Goal: Transaction & Acquisition: Purchase product/service

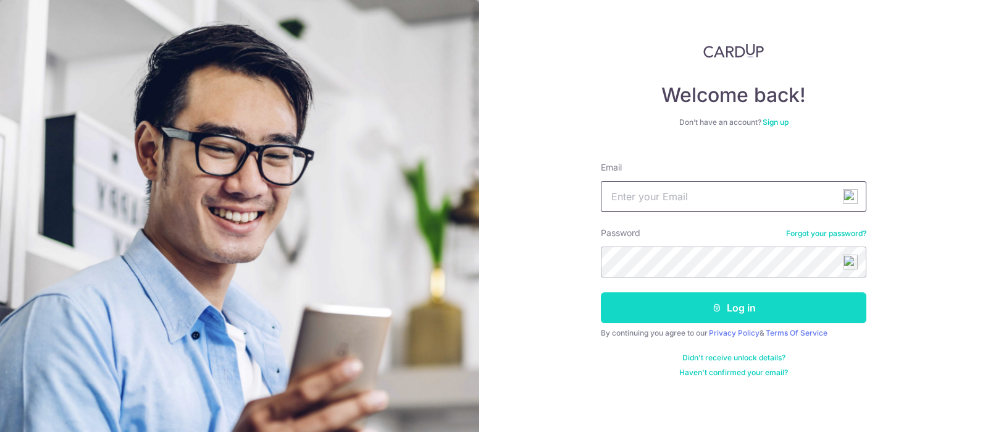
type input "sparkiechew78@gmail.com"
click at [667, 310] on button "Log in" at bounding box center [734, 307] width 266 height 31
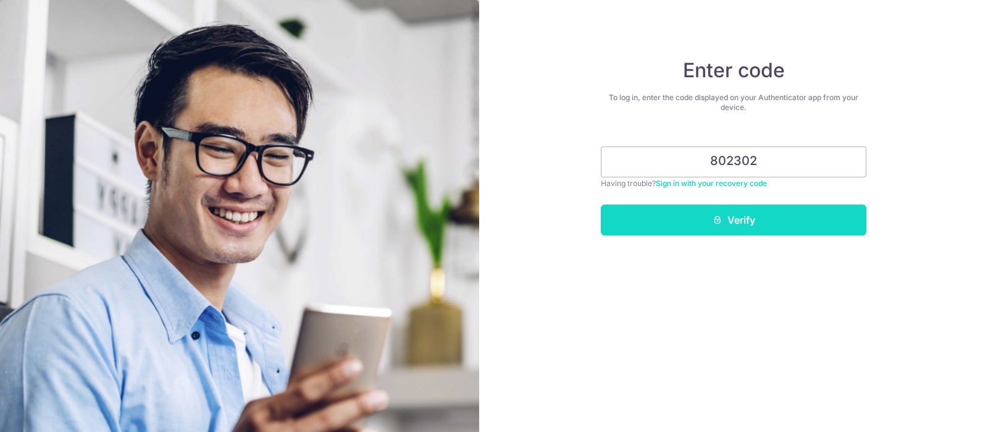
type input "802302"
click at [681, 227] on button "Verify" at bounding box center [734, 219] width 266 height 31
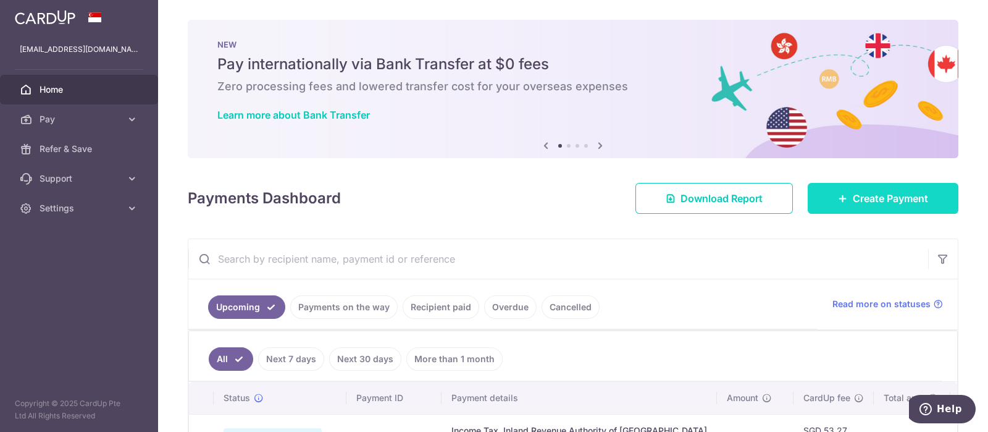
click at [871, 195] on span "Create Payment" at bounding box center [890, 198] width 75 height 15
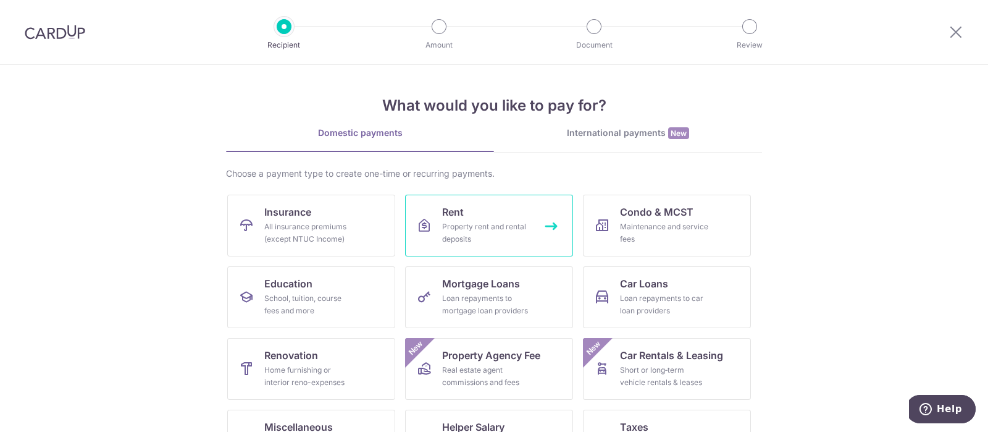
scroll to position [77, 0]
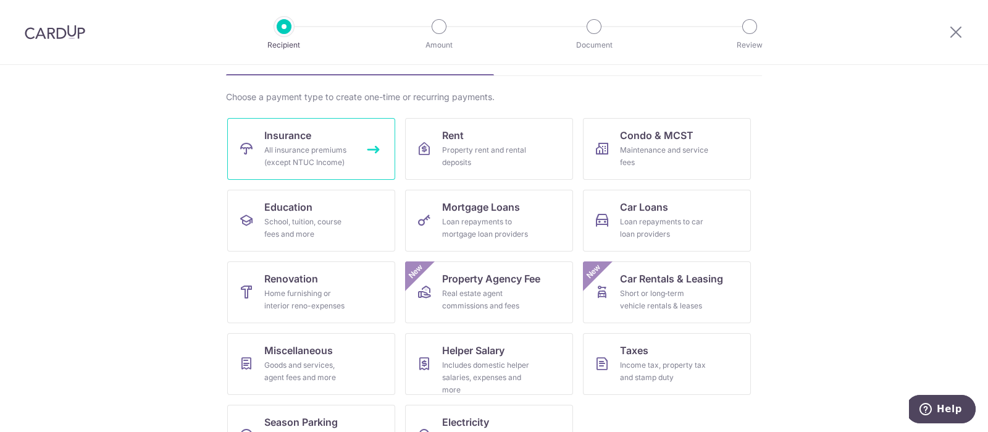
click at [329, 159] on div "All insurance premiums (except NTUC Income)" at bounding box center [308, 156] width 89 height 25
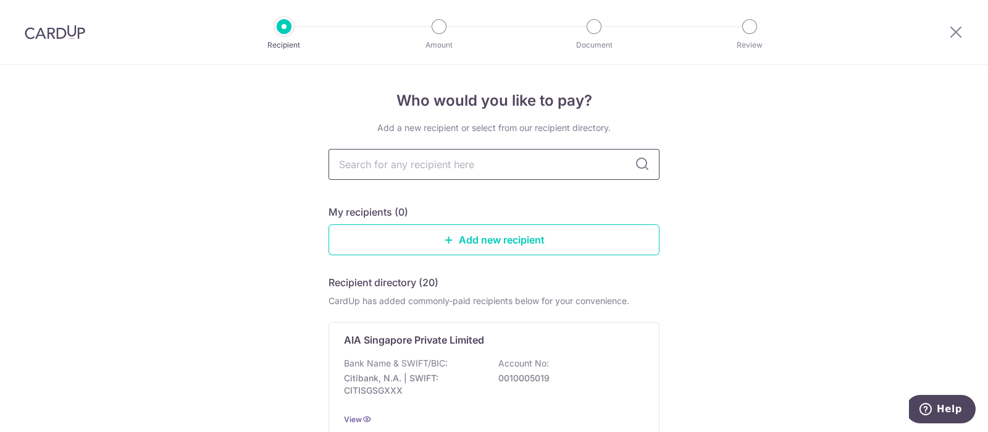
click at [448, 164] on input "text" at bounding box center [494, 164] width 331 height 31
click at [402, 167] on input "text" at bounding box center [494, 164] width 331 height 31
type input "hsbc"
type input "hsbc life"
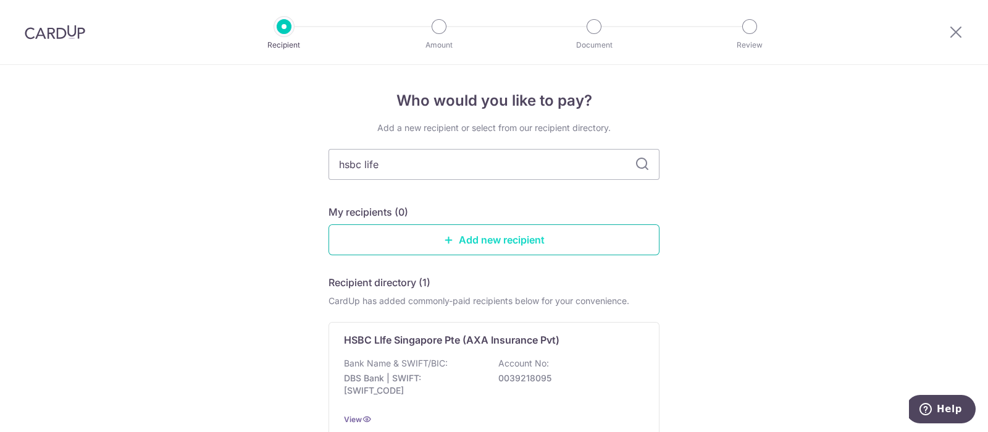
scroll to position [77, 0]
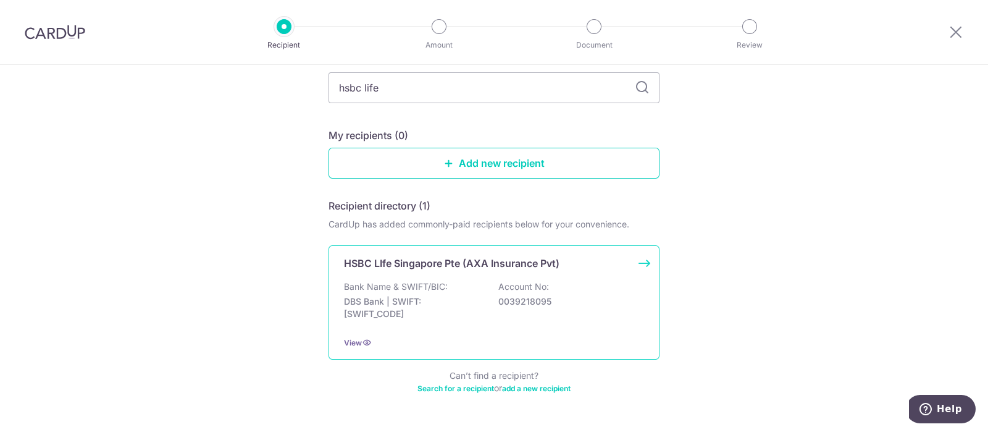
click at [480, 283] on div "Bank Name & SWIFT/BIC: DBS Bank | SWIFT: DBSSSGSGXXX Account No: 0039218095" at bounding box center [494, 303] width 300 height 46
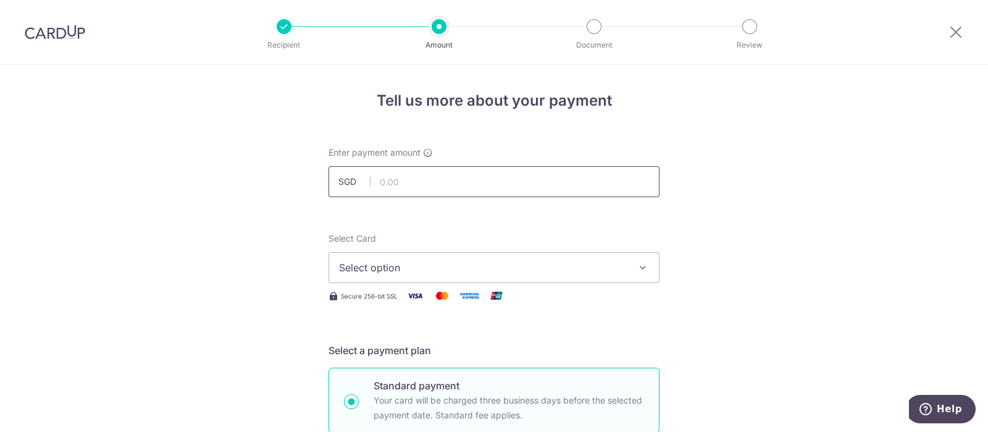
click at [419, 183] on input "text" at bounding box center [494, 181] width 331 height 31
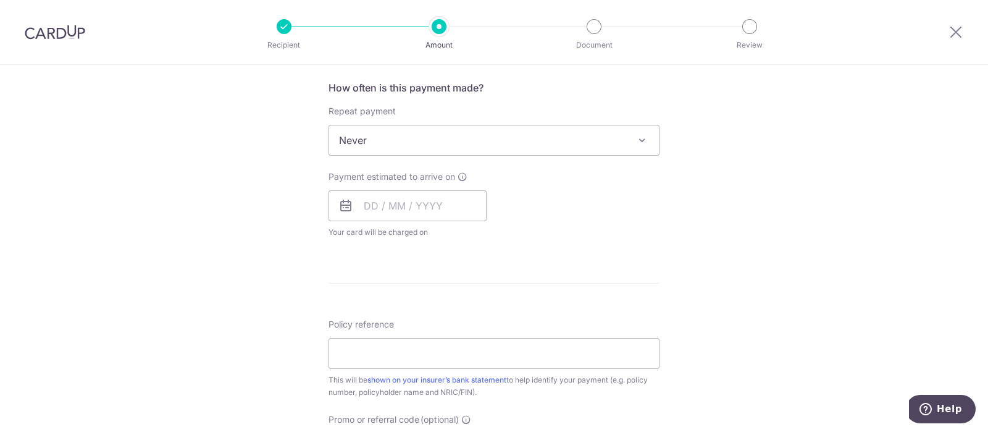
scroll to position [463, 0]
click at [384, 346] on input "Policy reference" at bounding box center [494, 352] width 331 height 31
click at [321, 261] on div "Tell us more about your payment Enter payment amount SGD Select Card Select opt…" at bounding box center [494, 160] width 988 height 1117
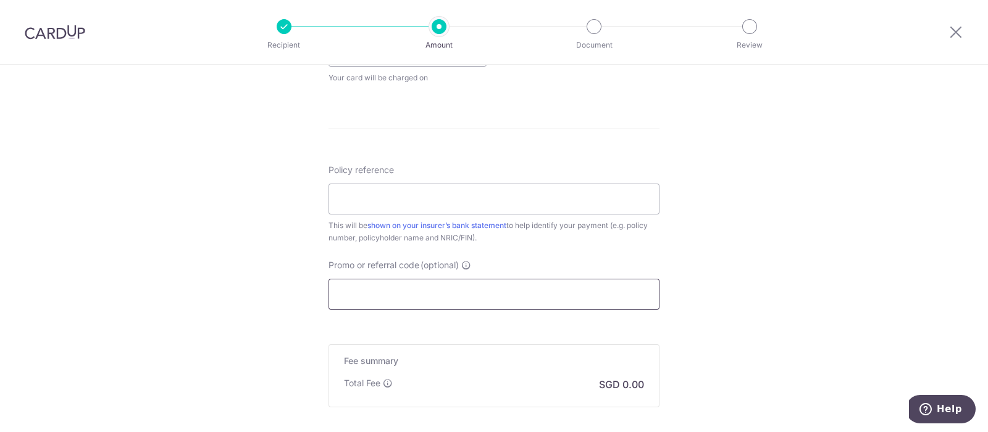
click at [360, 298] on input "Promo or referral code (optional)" at bounding box center [494, 294] width 331 height 31
paste input "REC185"
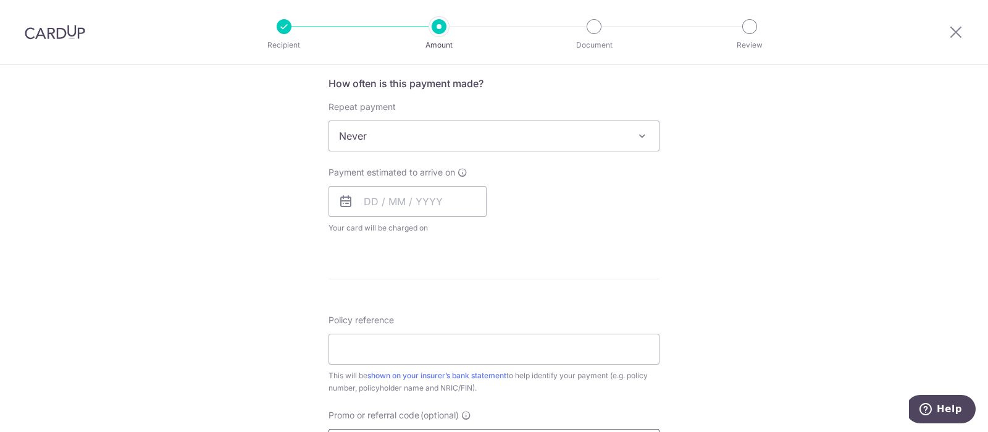
scroll to position [386, 0]
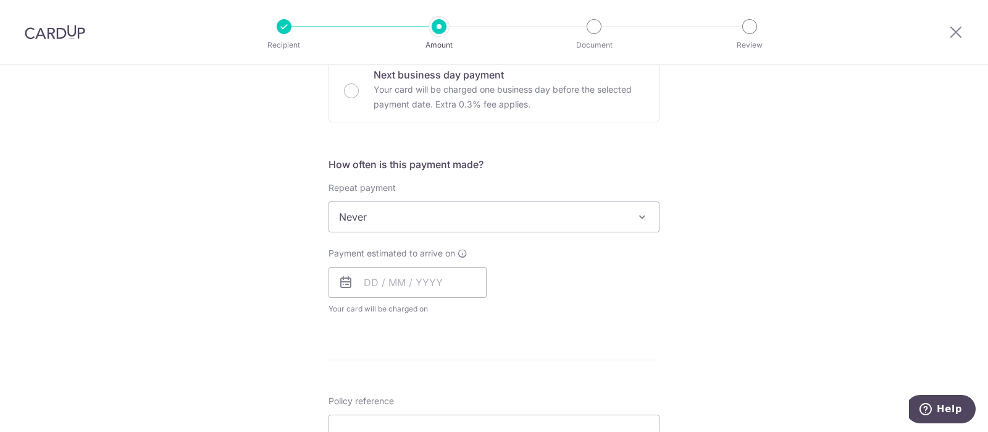
type input "REC185"
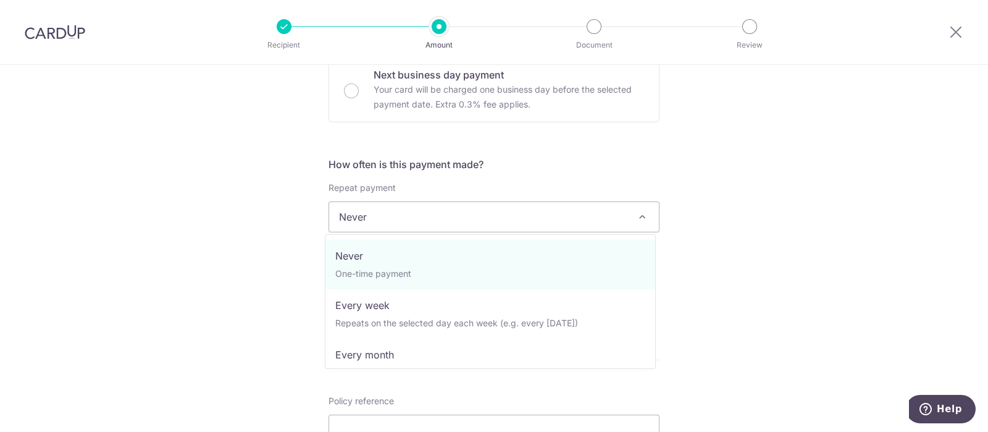
click at [381, 214] on span "Never" at bounding box center [494, 217] width 330 height 30
click at [274, 153] on div "Tell us more about your payment Enter payment amount SGD Select Card Select opt…" at bounding box center [494, 265] width 988 height 1173
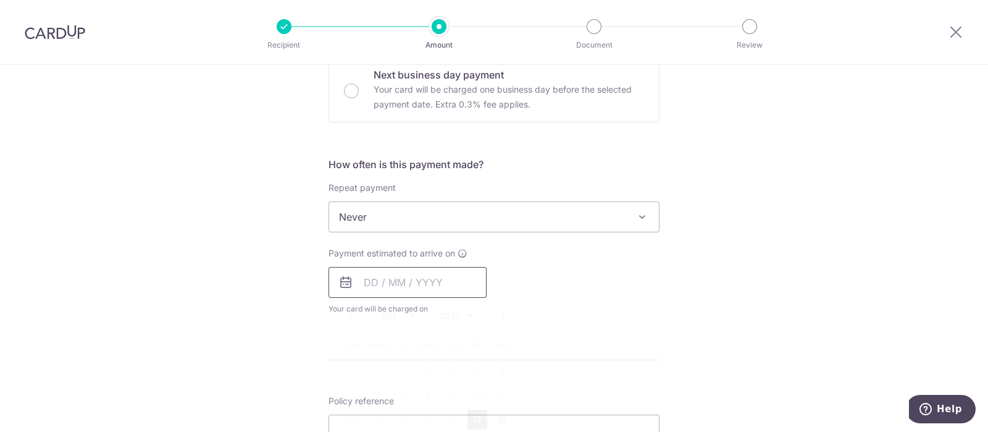
click at [394, 280] on input "text" at bounding box center [408, 282] width 158 height 31
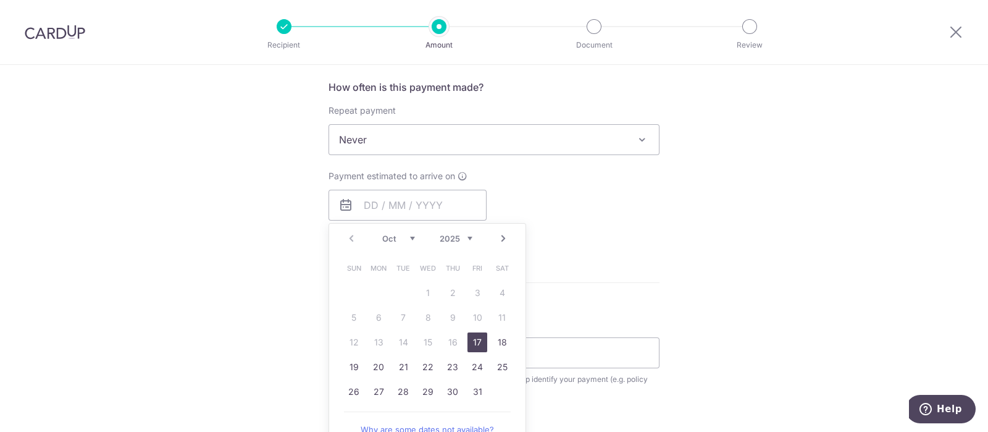
click at [474, 342] on link "17" at bounding box center [477, 342] width 20 height 20
type input "[DATE]"
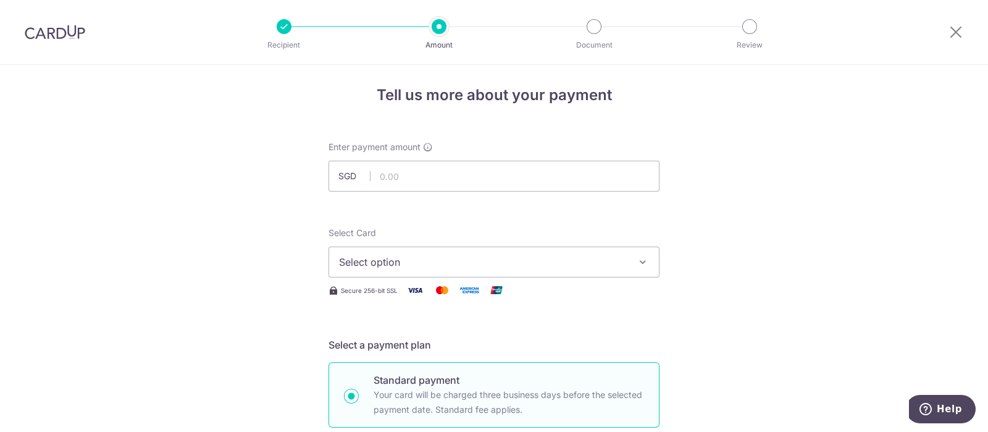
scroll to position [0, 0]
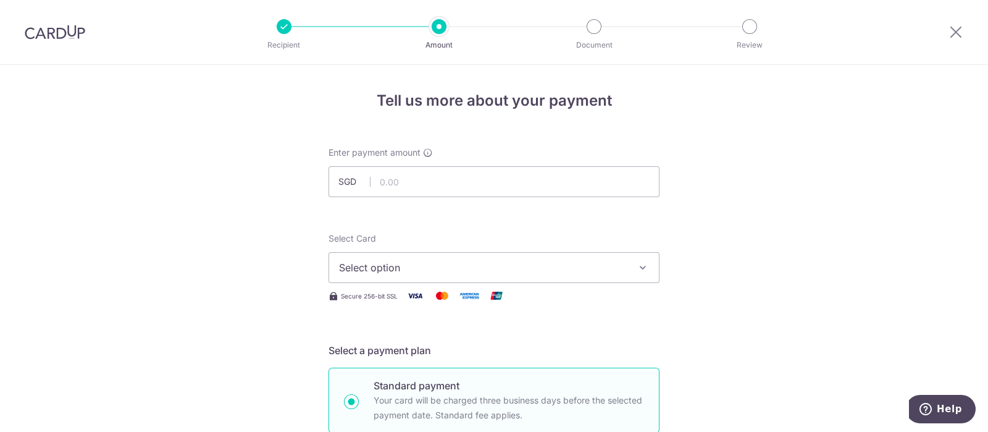
click at [369, 267] on span "Select option" at bounding box center [483, 267] width 288 height 15
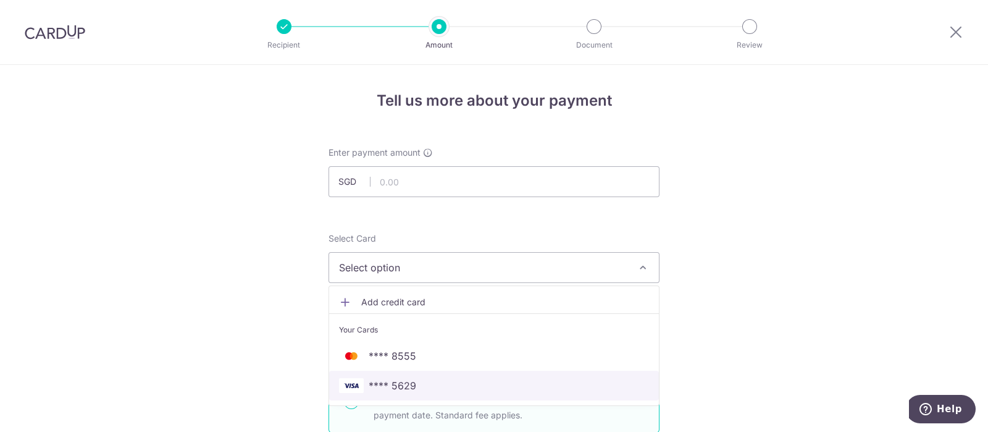
click at [425, 383] on span "**** 5629" at bounding box center [494, 385] width 310 height 15
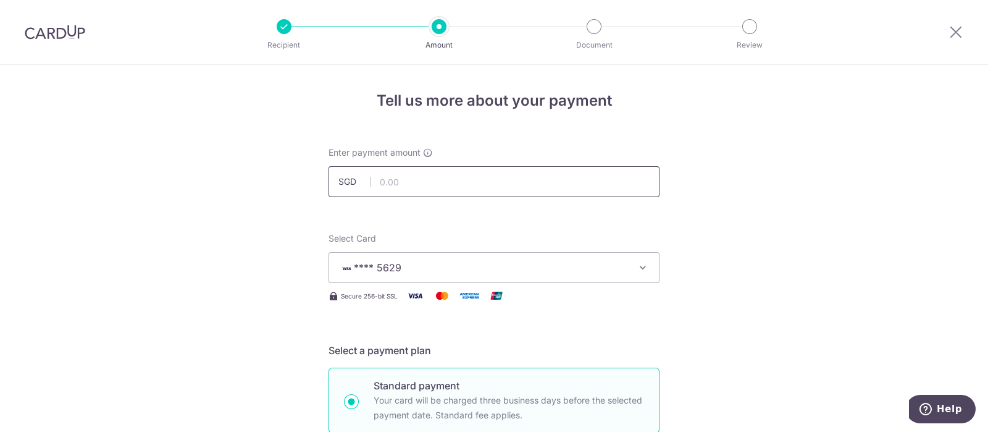
click at [400, 183] on input "text" at bounding box center [494, 181] width 331 height 31
type input "1,645.17"
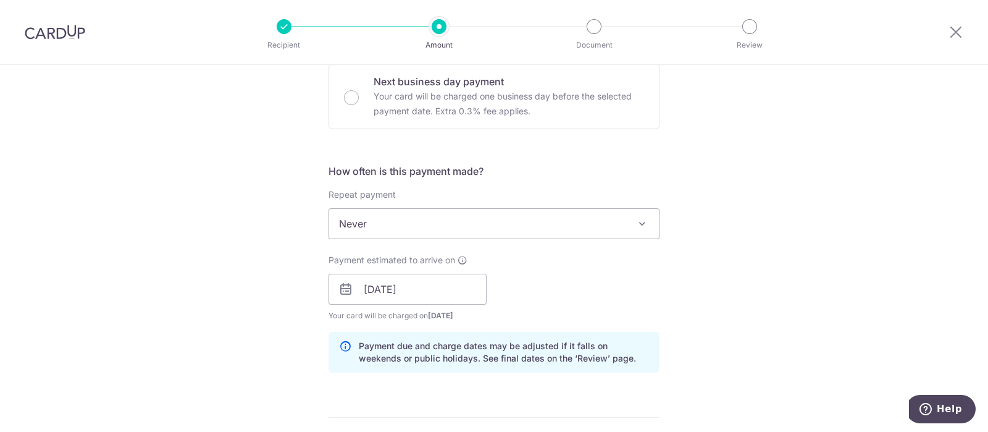
scroll to position [386, 0]
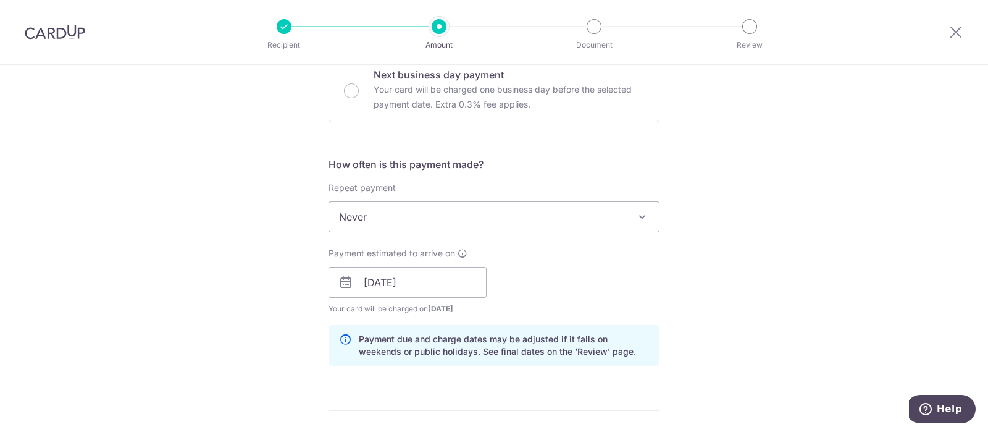
click at [374, 222] on span "Never" at bounding box center [494, 217] width 330 height 30
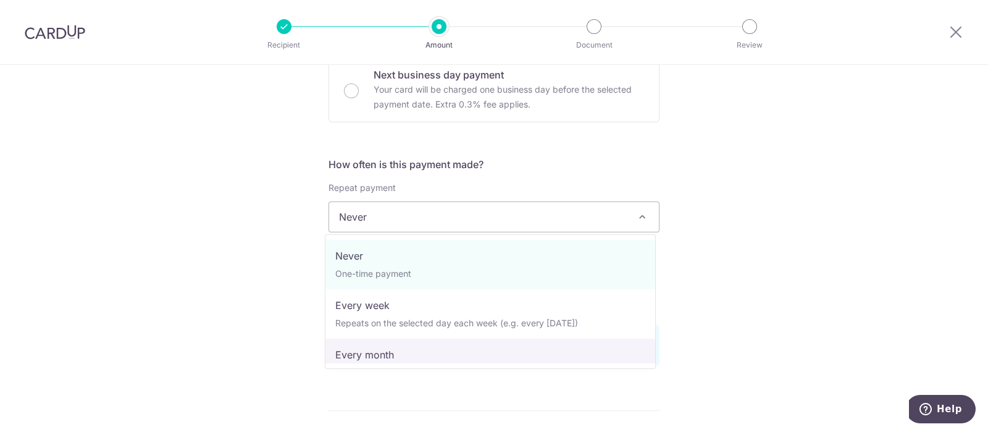
select select "3"
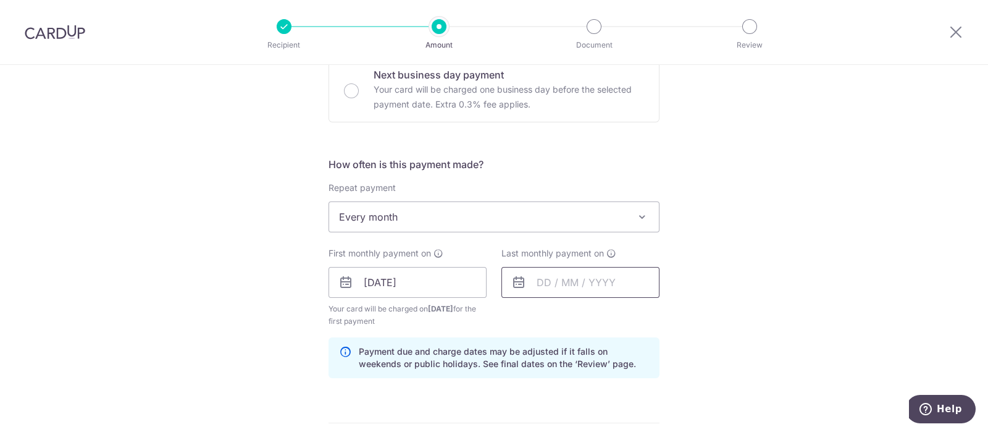
click at [563, 283] on input "text" at bounding box center [580, 282] width 158 height 31
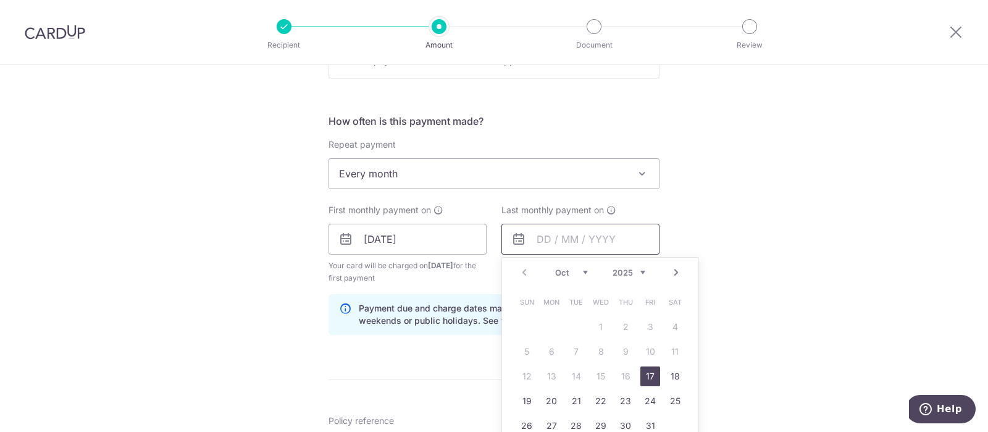
scroll to position [463, 0]
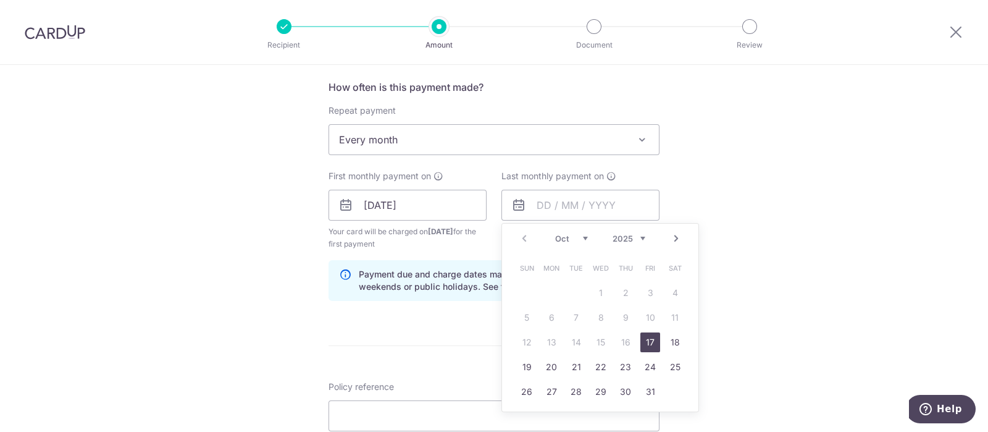
click at [669, 233] on link "Next" at bounding box center [676, 238] width 15 height 15
click at [648, 384] on link "28" at bounding box center [650, 392] width 20 height 20
type input "28/11/2025"
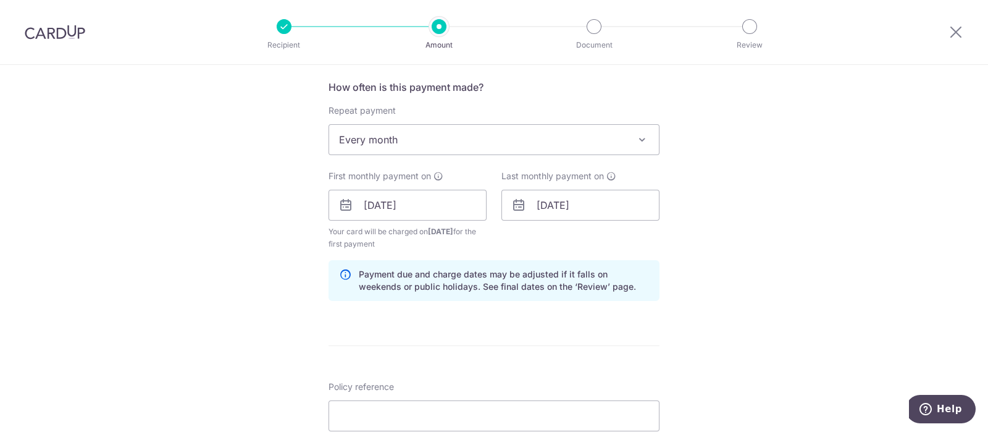
click at [767, 297] on div "Tell us more about your payment Enter payment amount SGD 1,645.17 1645.17 Selec…" at bounding box center [494, 220] width 988 height 1236
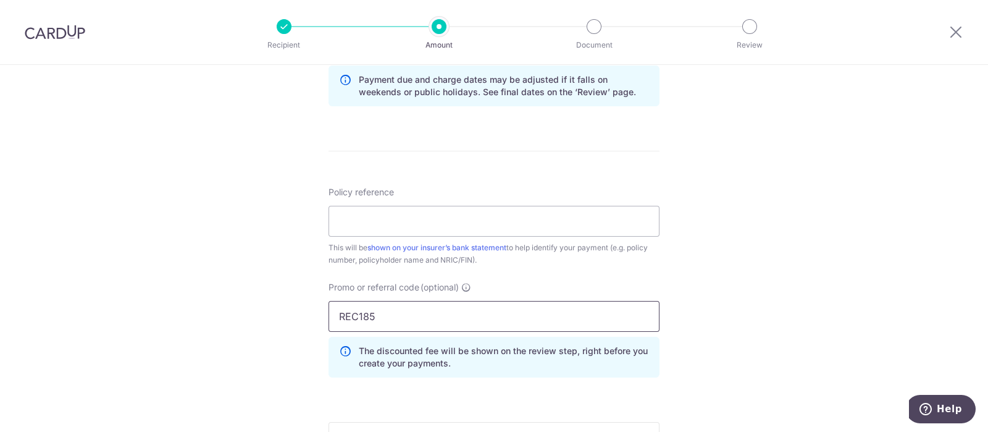
scroll to position [695, 0]
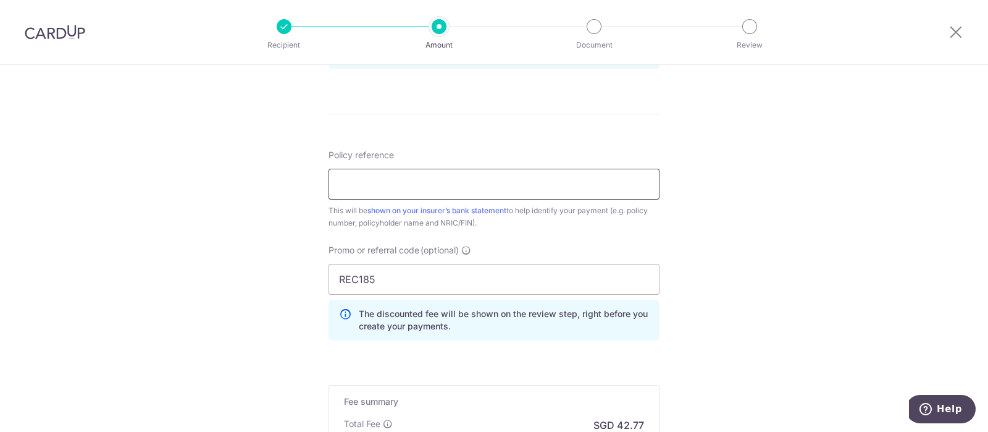
click at [414, 188] on input "Policy reference" at bounding box center [494, 184] width 331 height 31
type input "102-3476623"
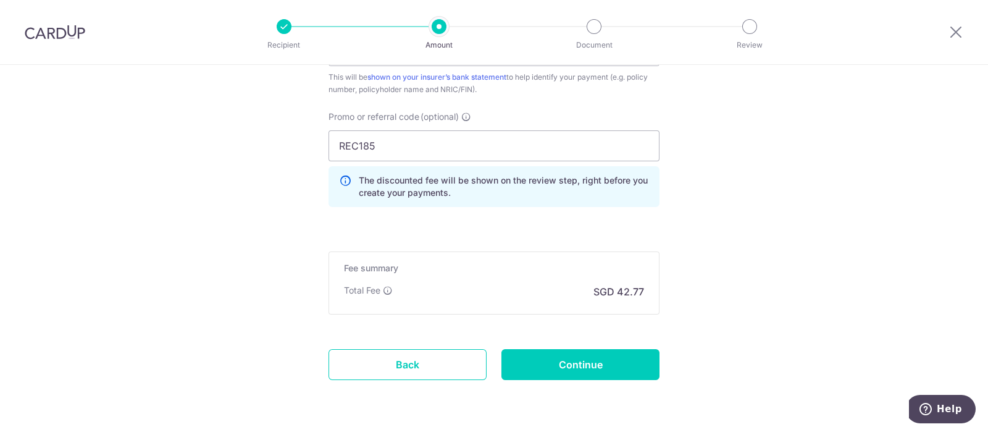
scroll to position [849, 0]
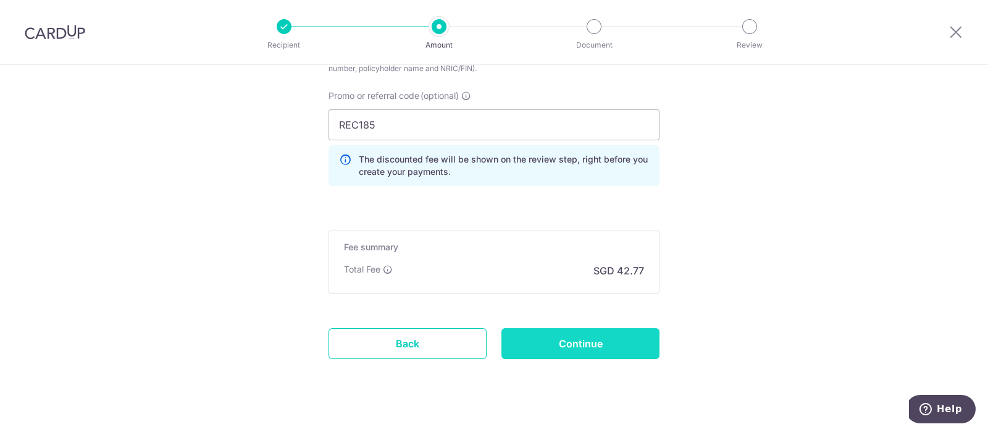
click at [572, 341] on input "Continue" at bounding box center [580, 343] width 158 height 31
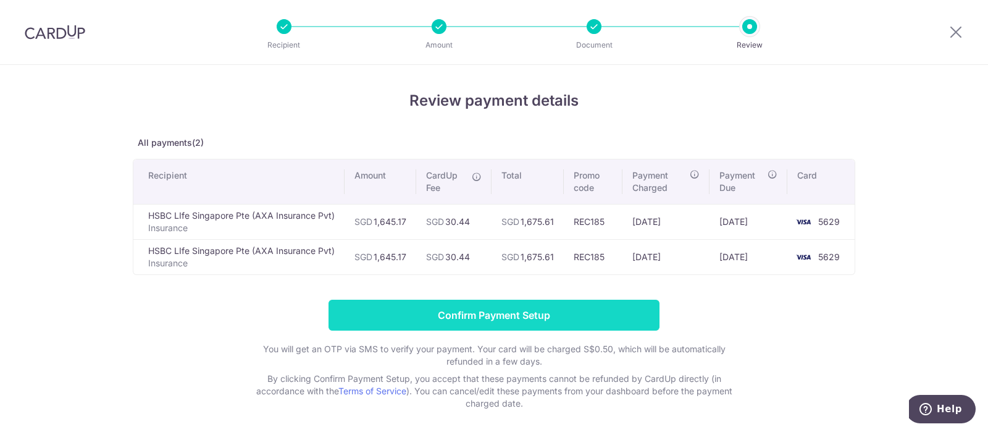
click at [471, 317] on input "Confirm Payment Setup" at bounding box center [494, 315] width 331 height 31
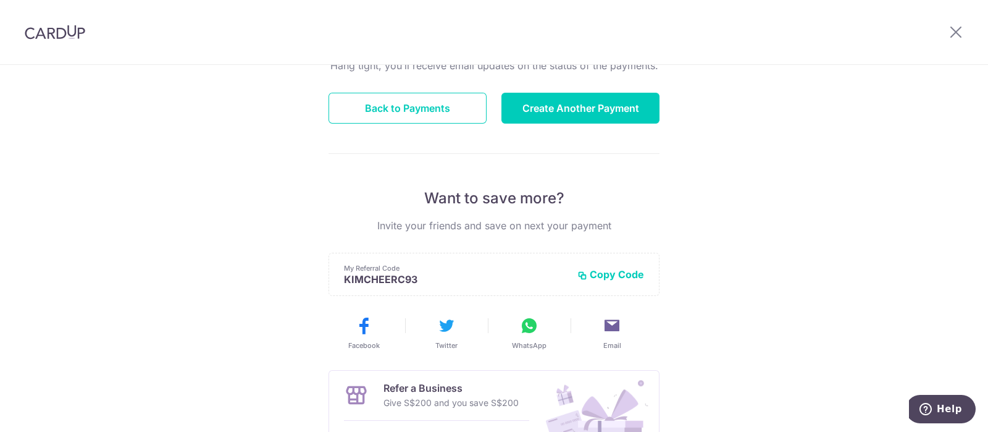
scroll to position [136, 0]
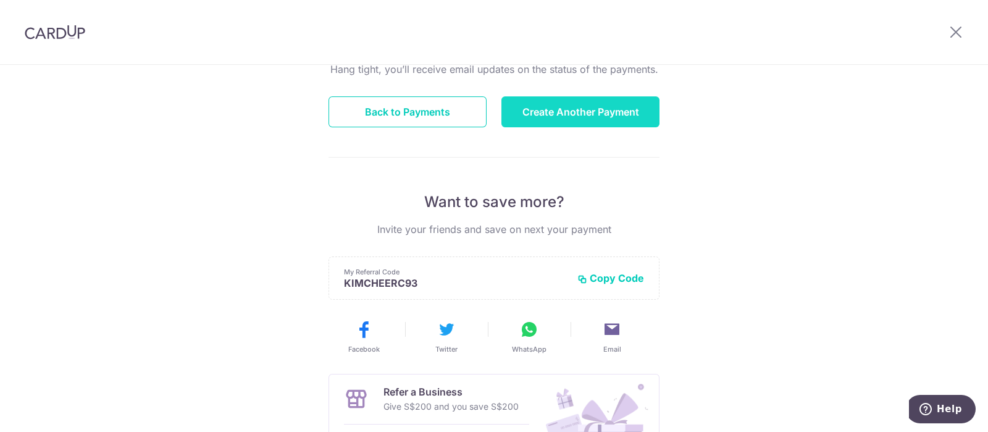
click at [556, 112] on button "Create Another Payment" at bounding box center [580, 111] width 158 height 31
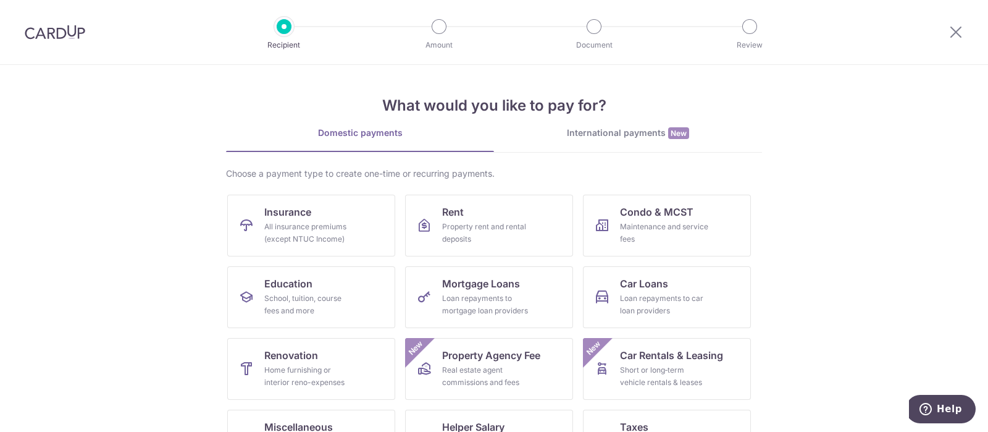
scroll to position [77, 0]
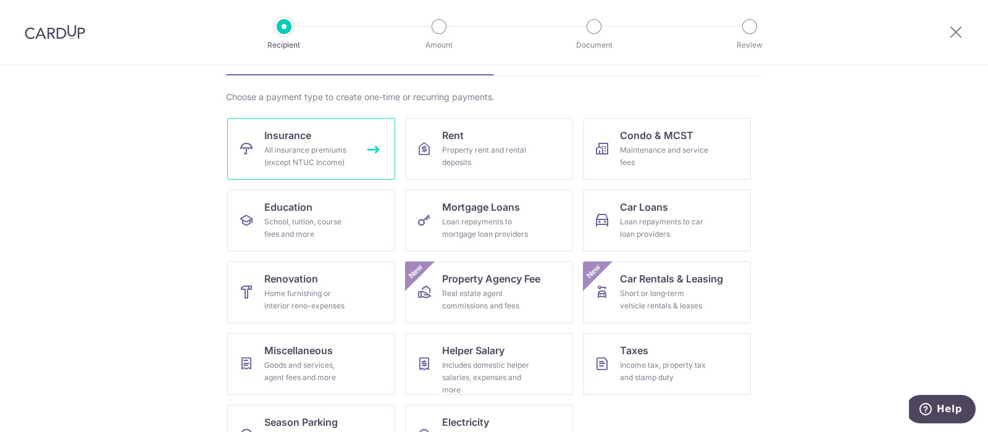
click at [293, 146] on div "All insurance premiums (except NTUC Income)" at bounding box center [308, 156] width 89 height 25
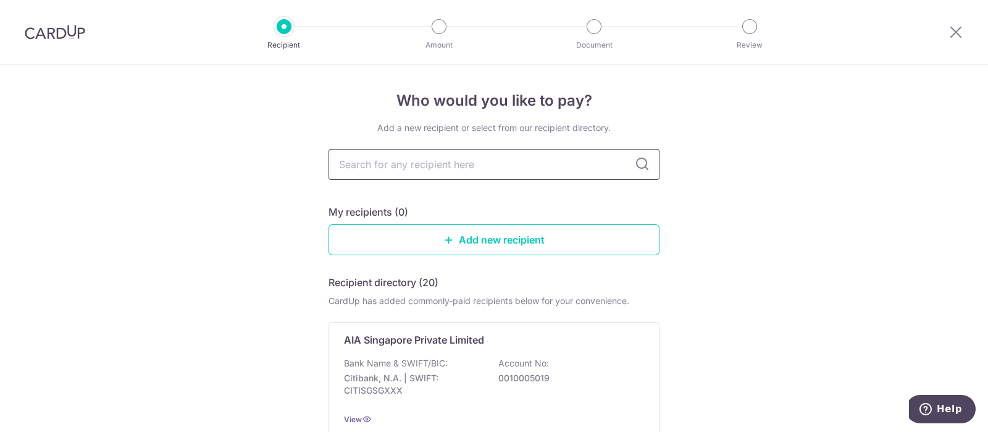
click at [394, 160] on input "text" at bounding box center [494, 164] width 331 height 31
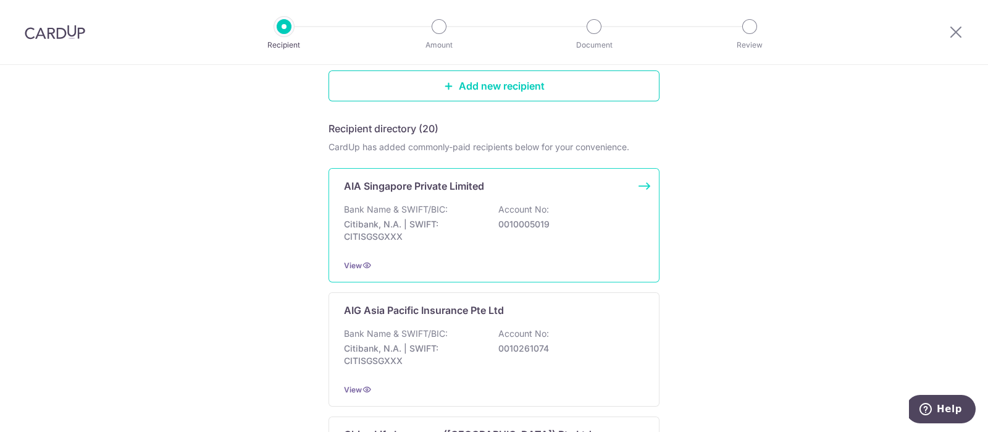
scroll to position [93, 0]
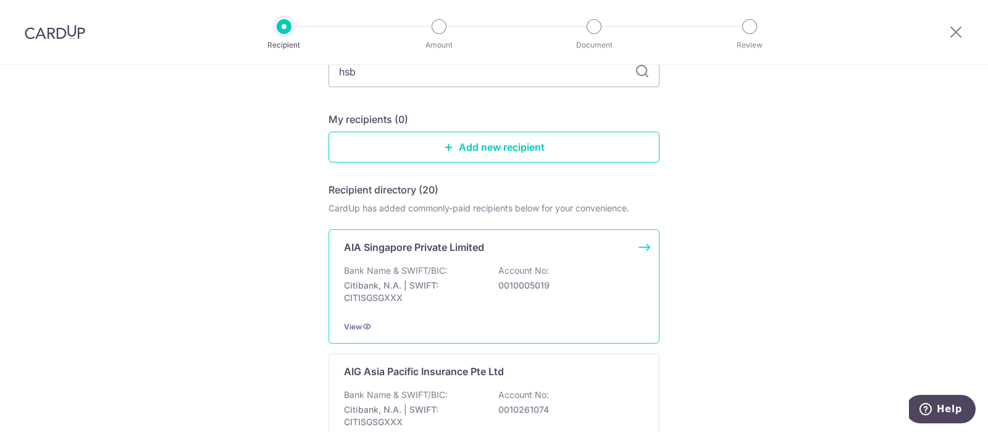
type input "hsbc"
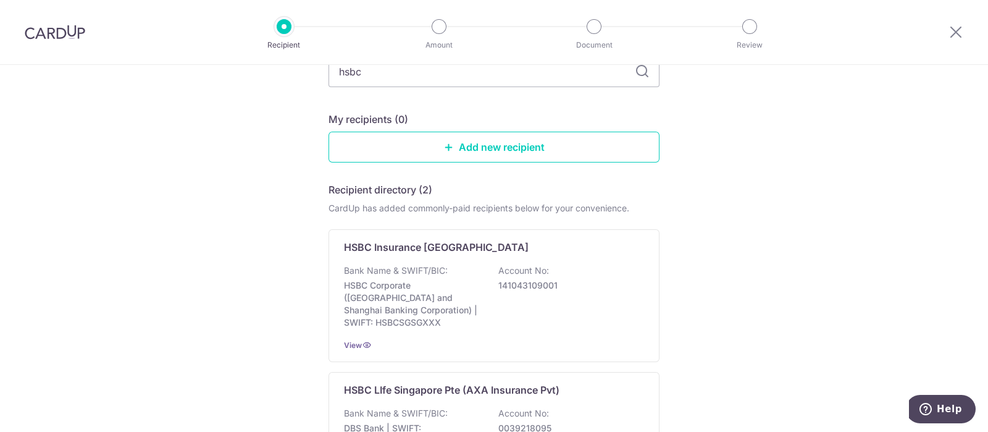
scroll to position [83, 0]
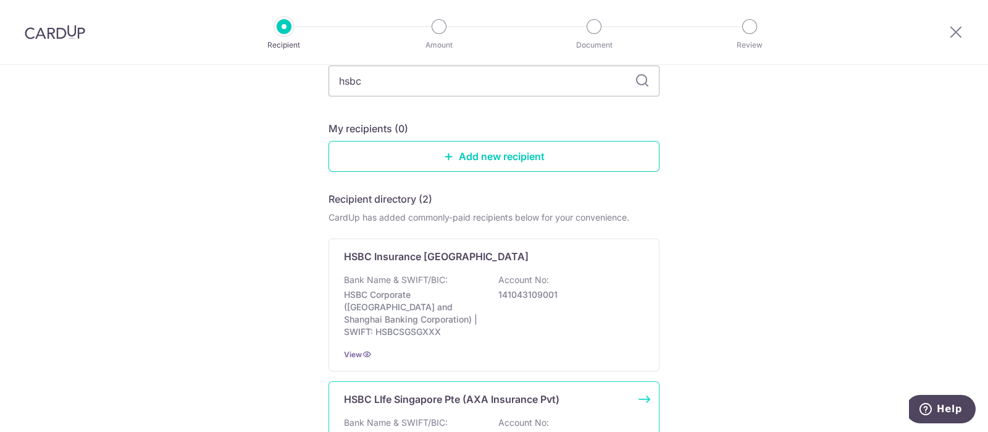
click at [398, 392] on p "HSBC LIfe Singapore Pte (AXA Insurance Pvt)" at bounding box center [452, 399] width 216 height 15
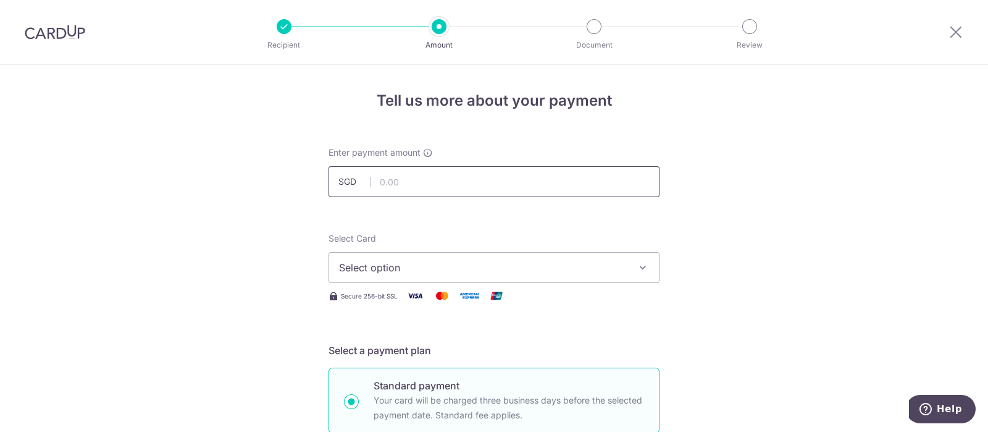
click at [404, 185] on input "text" at bounding box center [494, 181] width 331 height 31
type input "1,645.70"
click at [403, 264] on span "Select option" at bounding box center [483, 267] width 288 height 15
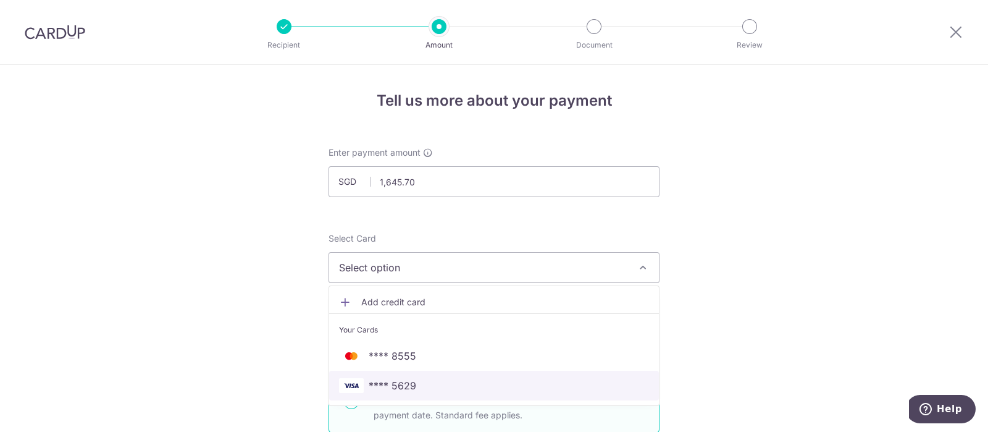
click at [417, 381] on span "**** 5629" at bounding box center [494, 385] width 310 height 15
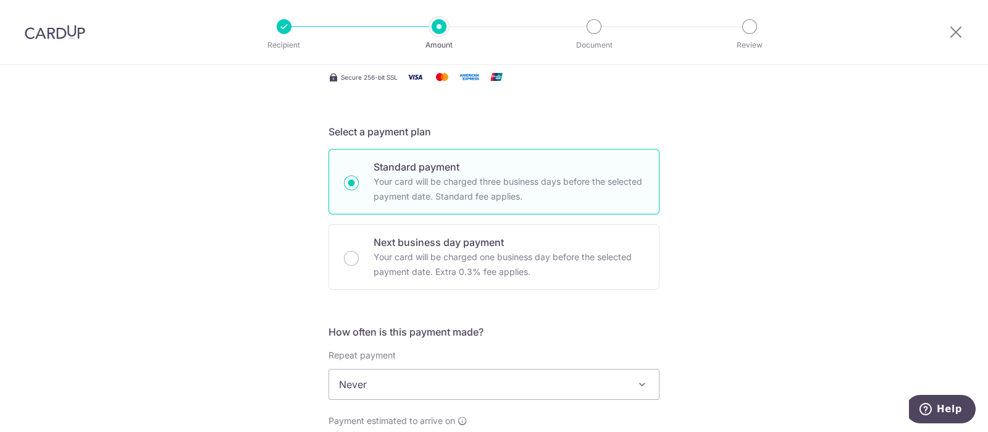
scroll to position [308, 0]
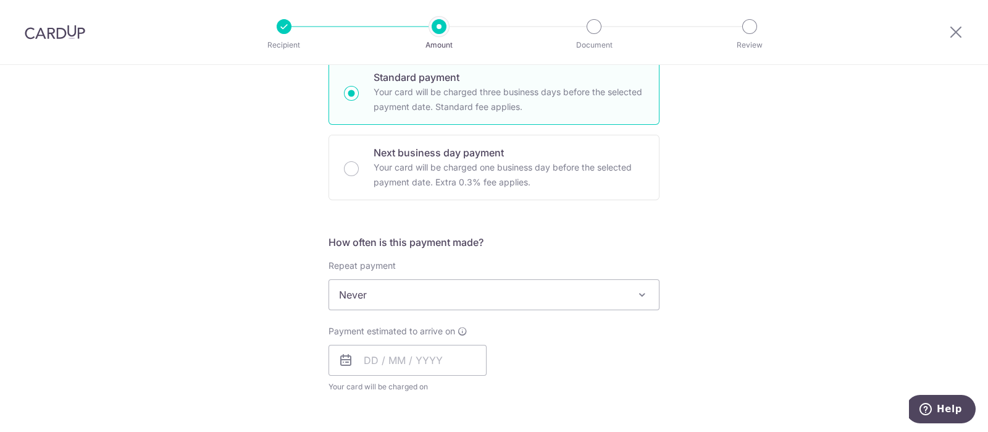
click at [383, 298] on span "Never" at bounding box center [494, 295] width 330 height 30
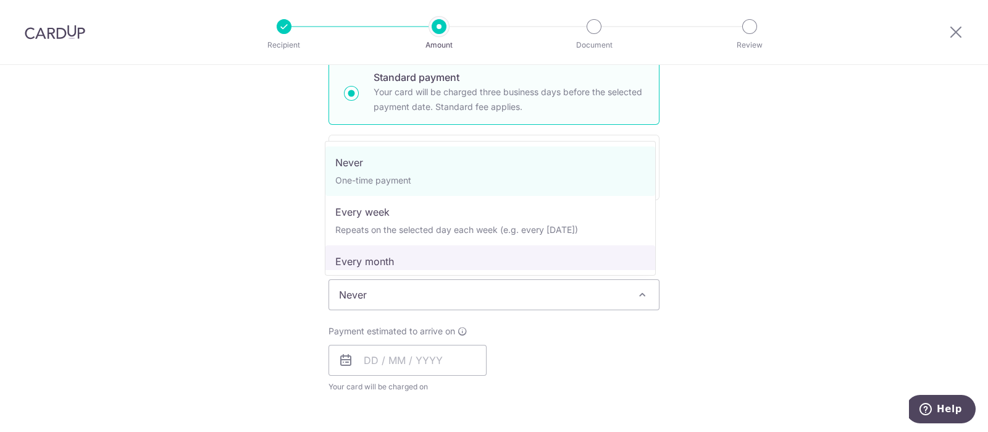
select select "3"
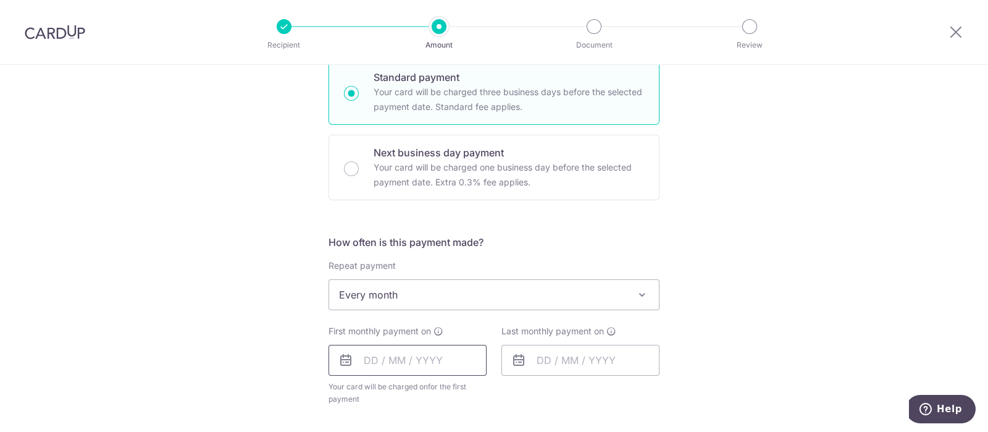
click at [420, 361] on input "text" at bounding box center [408, 360] width 158 height 31
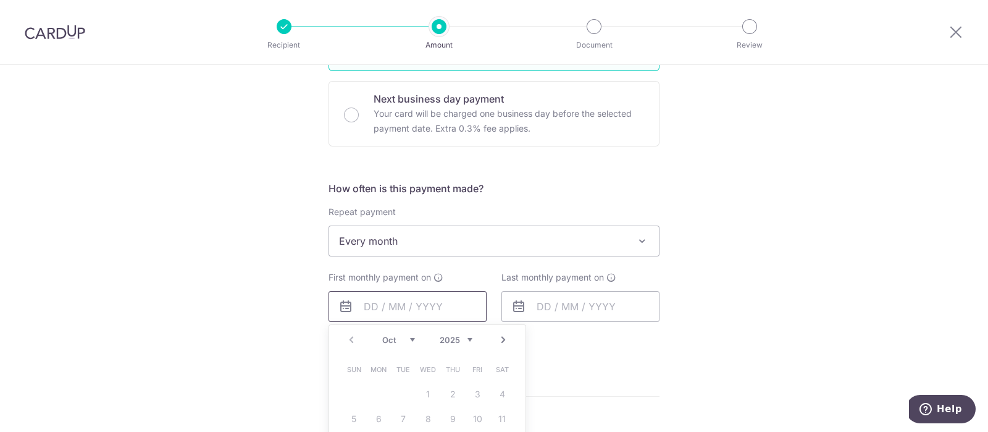
scroll to position [386, 0]
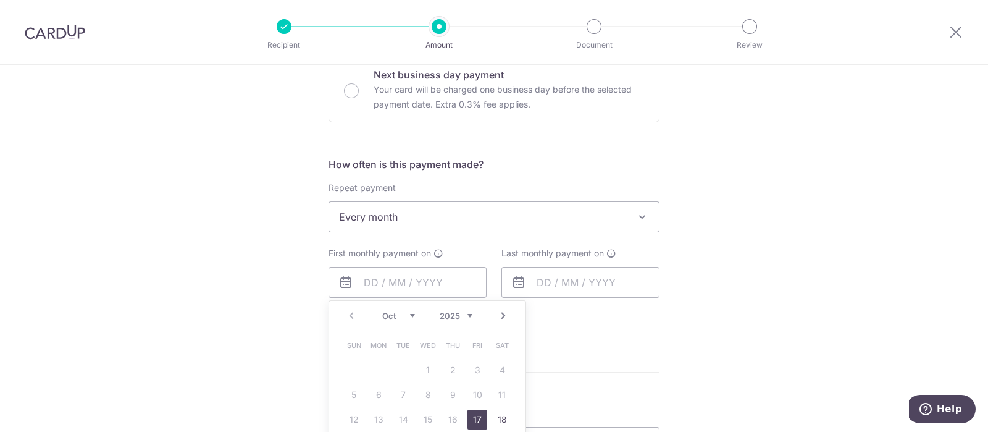
drag, startPoint x: 472, startPoint y: 419, endPoint x: 522, endPoint y: 298, distance: 130.2
click at [472, 419] on link "17" at bounding box center [477, 419] width 20 height 20
type input "[DATE]"
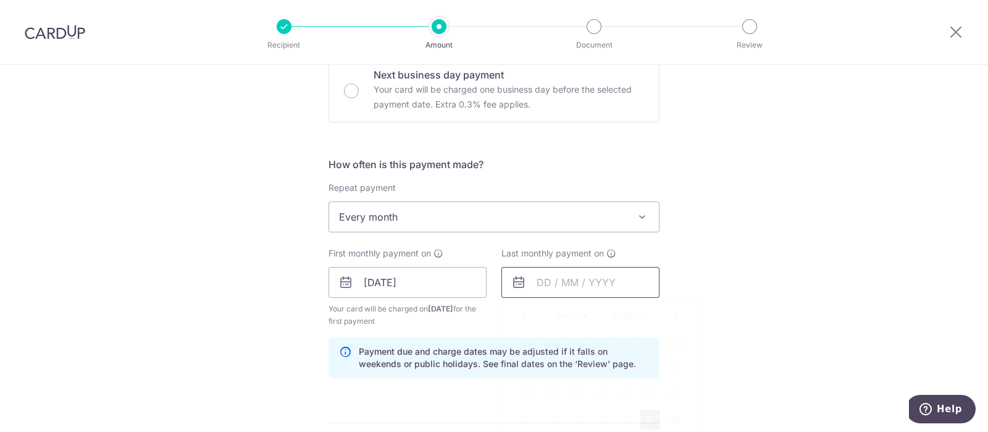
click at [559, 283] on input "text" at bounding box center [580, 282] width 158 height 31
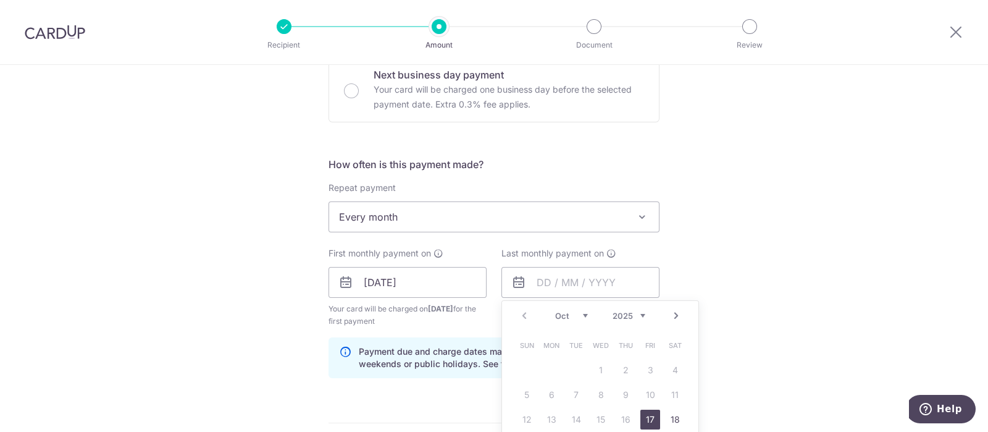
click at [670, 315] on link "Next" at bounding box center [676, 315] width 15 height 15
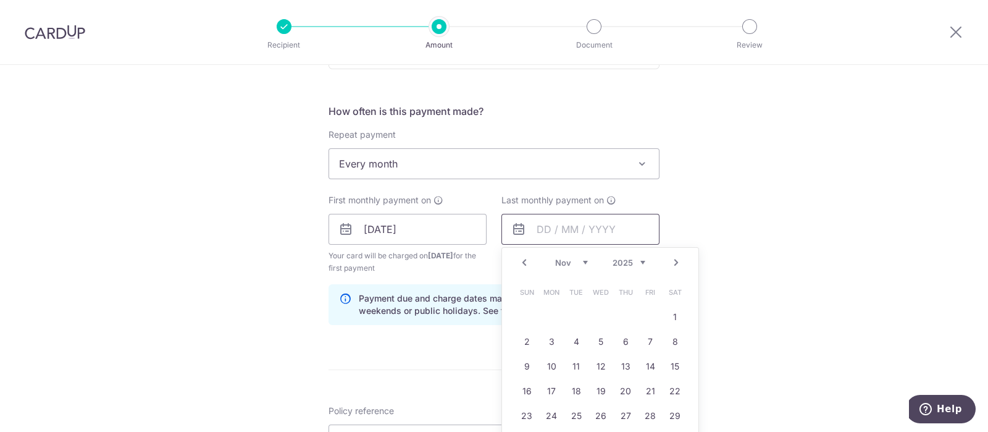
scroll to position [463, 0]
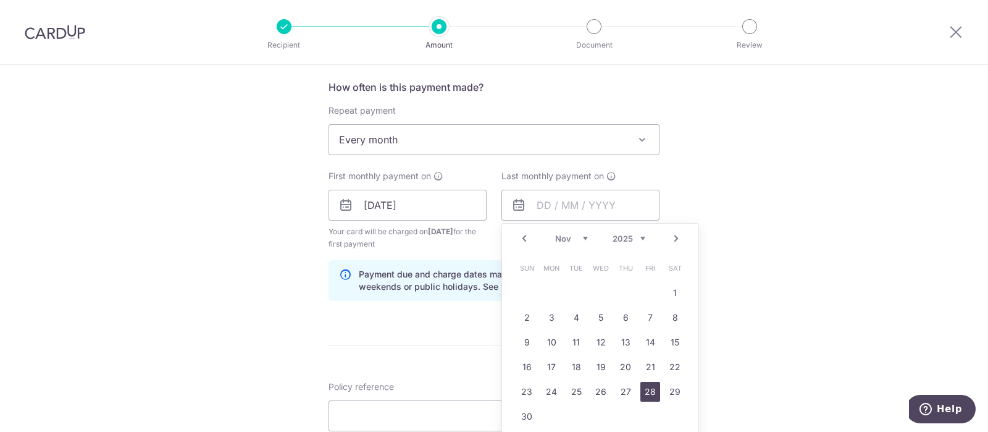
click at [641, 389] on link "28" at bounding box center [650, 392] width 20 height 20
type input "28/11/2025"
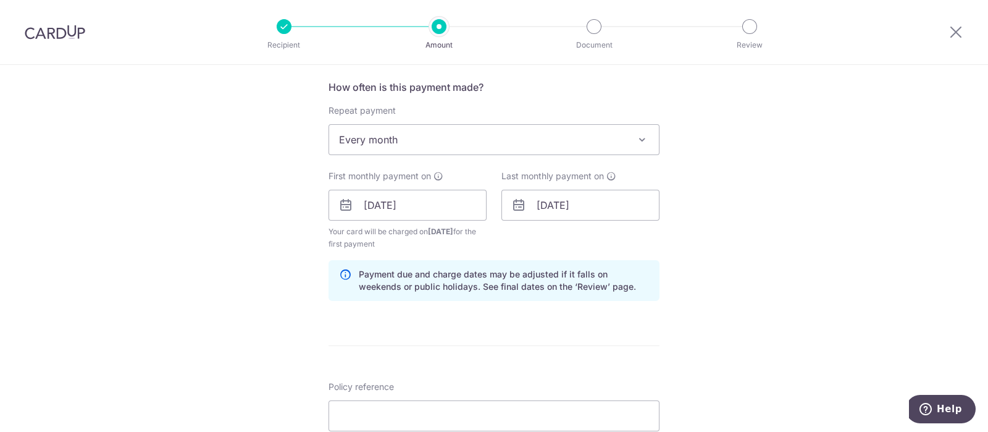
scroll to position [540, 0]
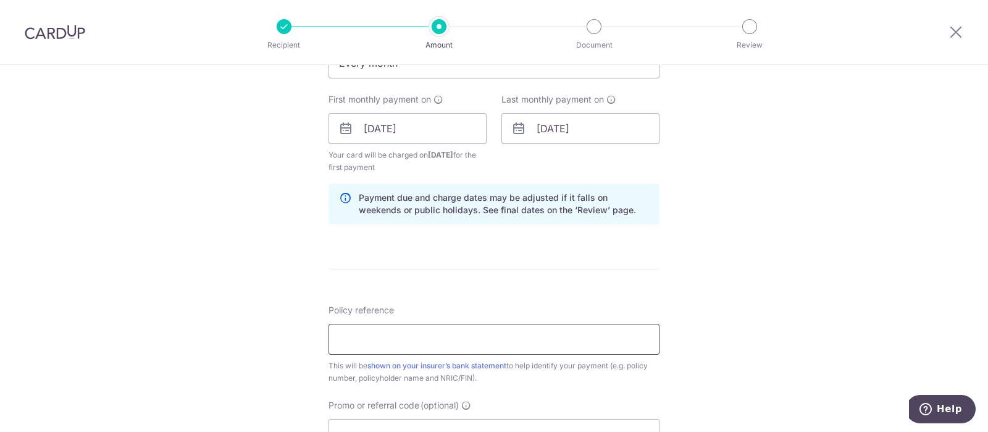
click at [392, 342] on input "Policy reference" at bounding box center [494, 339] width 331 height 31
click at [349, 329] on input "Policy reference" at bounding box center [494, 339] width 331 height 31
click at [375, 337] on input "102-3476599" at bounding box center [494, 339] width 331 height 31
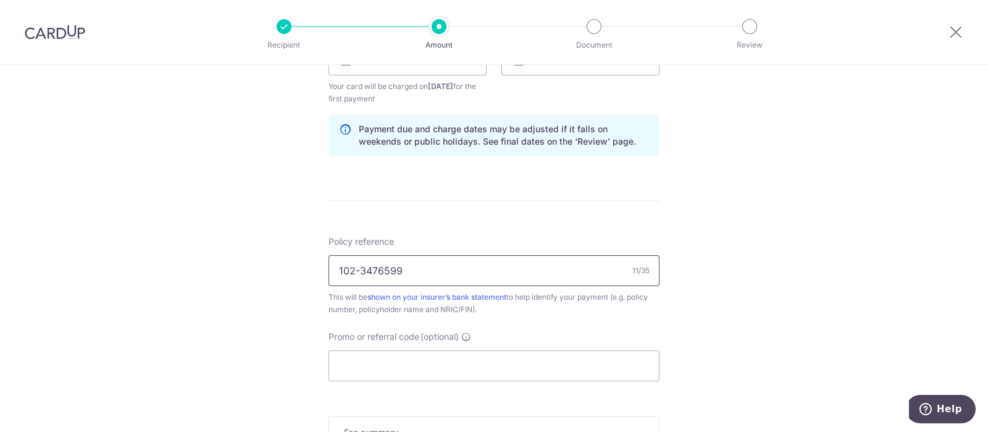
scroll to position [695, 0]
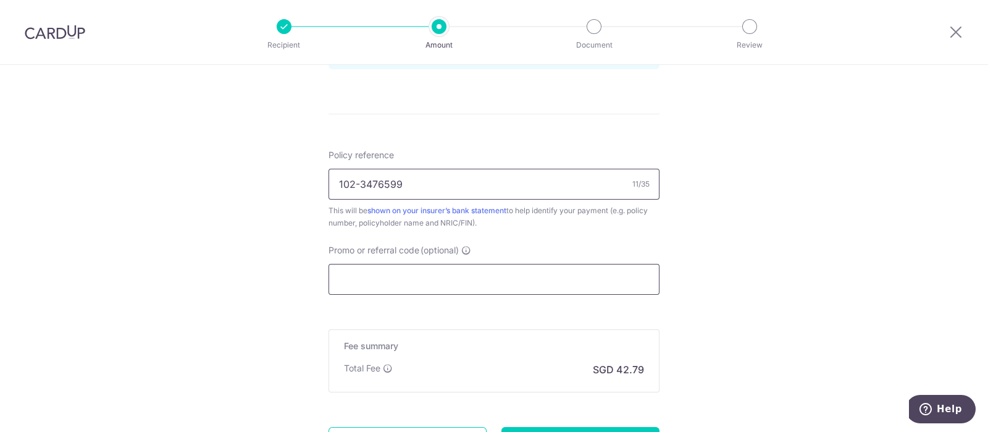
type input "102-3476599"
click at [380, 280] on input "Promo or referral code (optional)" at bounding box center [494, 279] width 331 height 31
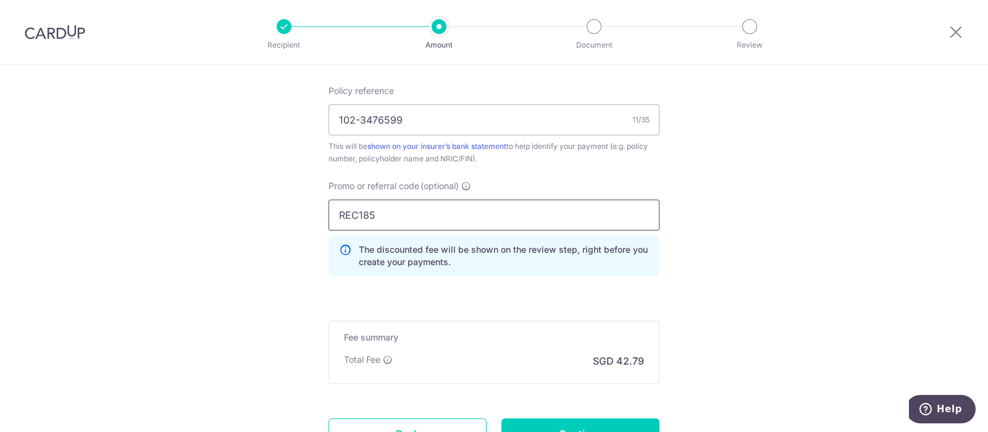
scroll to position [849, 0]
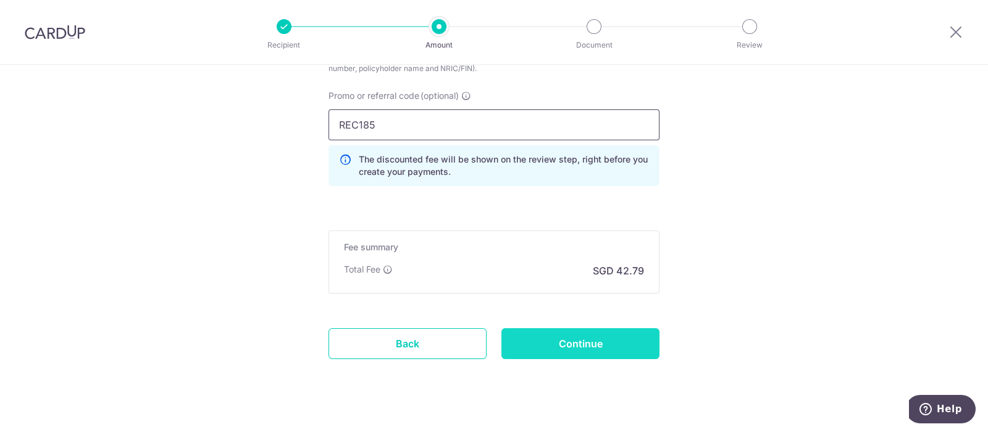
type input "REC185"
click at [539, 346] on input "Continue" at bounding box center [580, 343] width 158 height 31
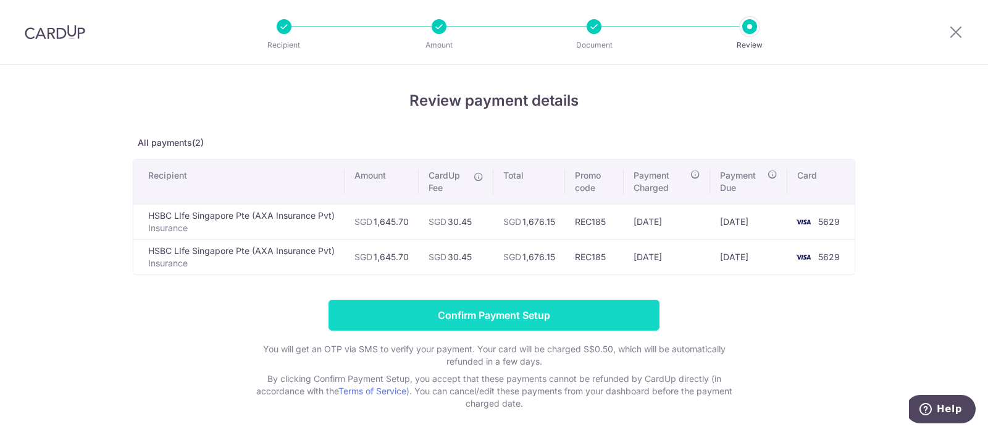
click at [485, 314] on input "Confirm Payment Setup" at bounding box center [494, 315] width 331 height 31
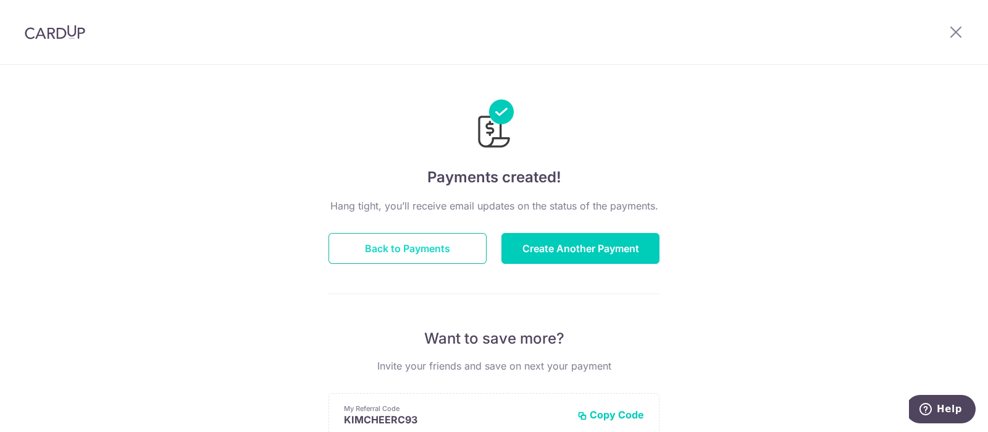
click at [357, 256] on button "Back to Payments" at bounding box center [408, 248] width 158 height 31
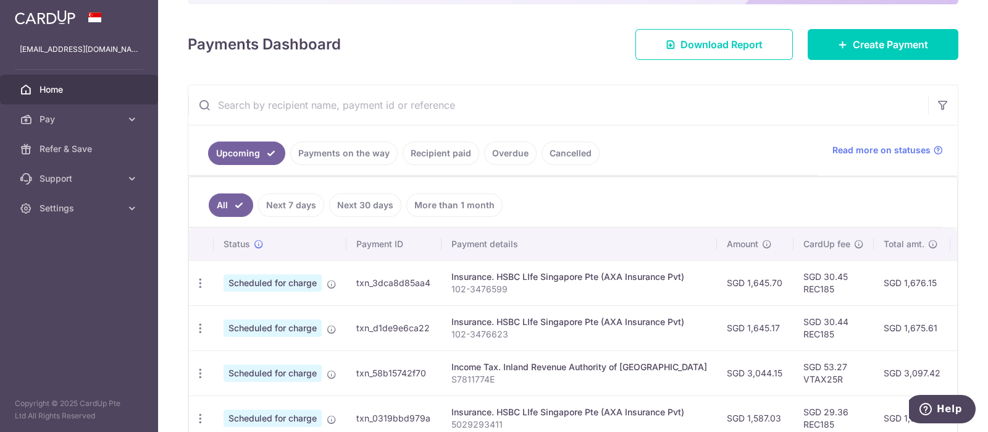
scroll to position [154, 0]
drag, startPoint x: 735, startPoint y: 327, endPoint x: 857, endPoint y: 344, distance: 122.9
click at [865, 346] on tr "Update payment Cancel payment Scheduled for charge txn_d1de9e6ca22 Insurance. H…" at bounding box center [694, 327] width 1010 height 45
click at [834, 328] on td "SGD 30.44 REC185" at bounding box center [834, 327] width 80 height 45
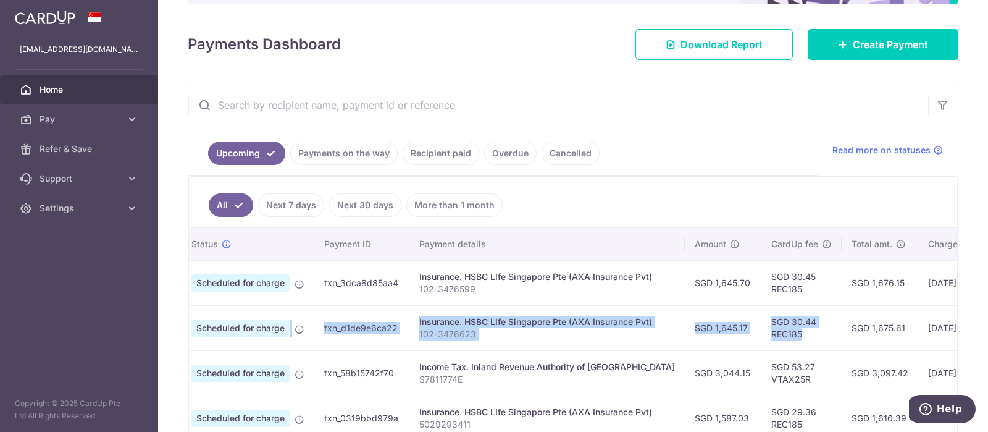
scroll to position [0, 9]
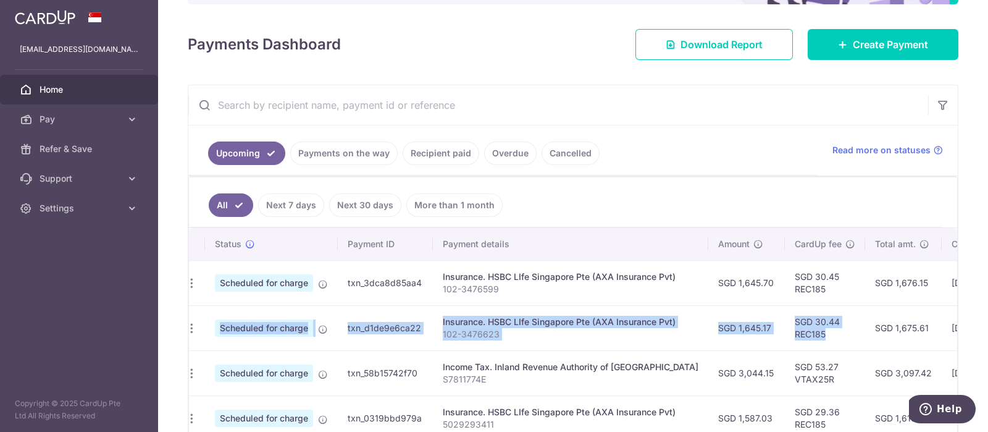
drag, startPoint x: 911, startPoint y: 335, endPoint x: 195, endPoint y: 335, distance: 716.3
click at [195, 335] on tr "Update payment Cancel payment Scheduled for charge txn_d1de9e6ca22 Insurance. H…" at bounding box center [685, 327] width 1010 height 45
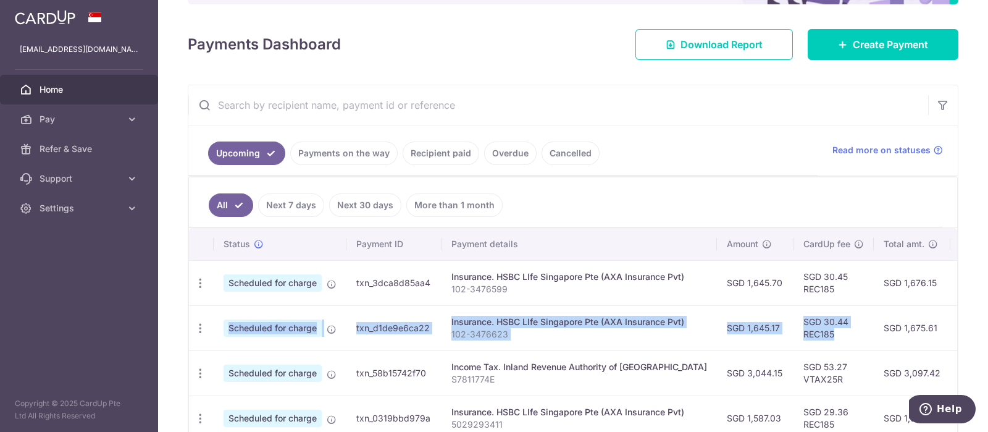
scroll to position [232, 0]
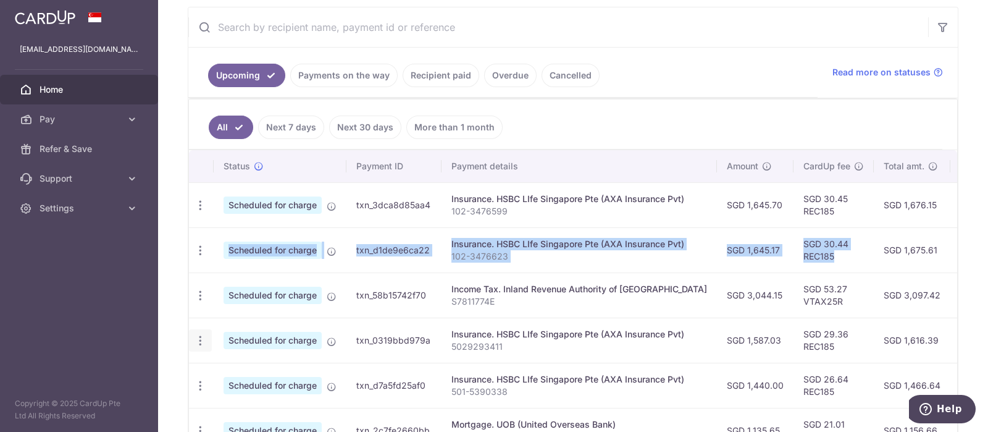
click at [206, 342] on icon "button" at bounding box center [200, 340] width 13 height 13
click at [241, 403] on span "Cancel payment" at bounding box center [266, 404] width 83 height 15
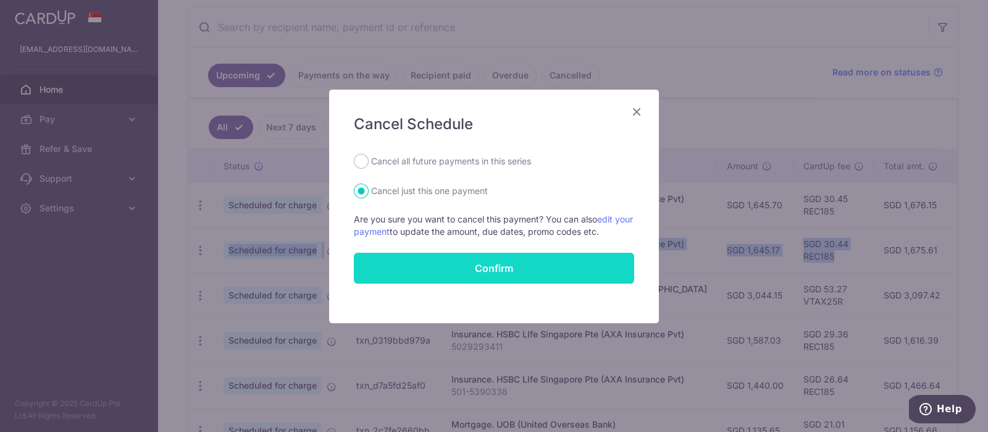
click at [402, 266] on button "Confirm" at bounding box center [494, 268] width 280 height 31
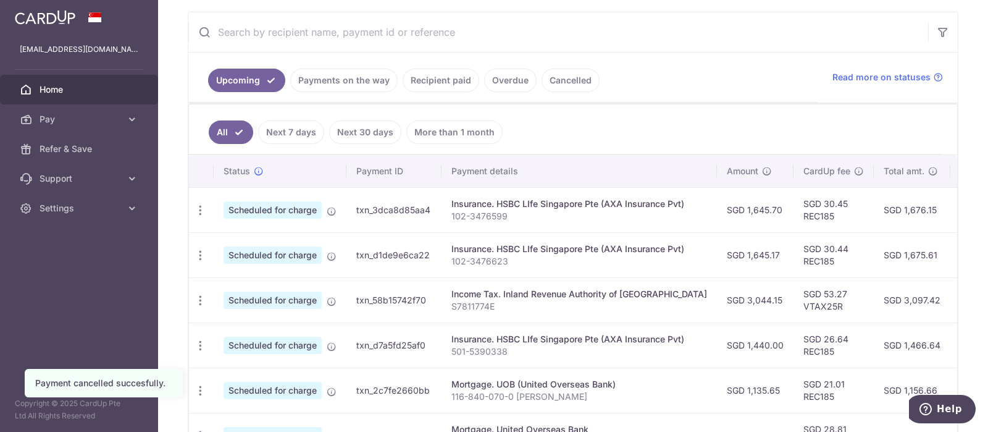
scroll to position [232, 0]
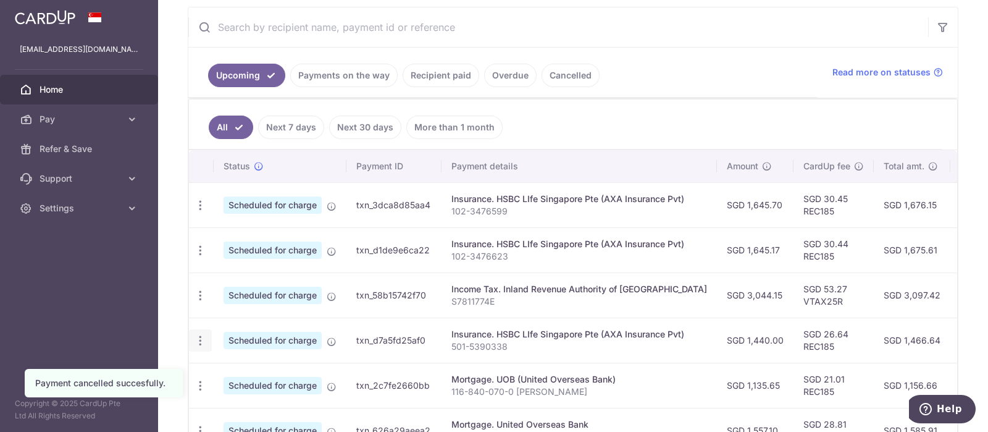
click at [204, 337] on icon "button" at bounding box center [200, 340] width 13 height 13
click at [254, 401] on span "Cancel payment" at bounding box center [266, 404] width 83 height 15
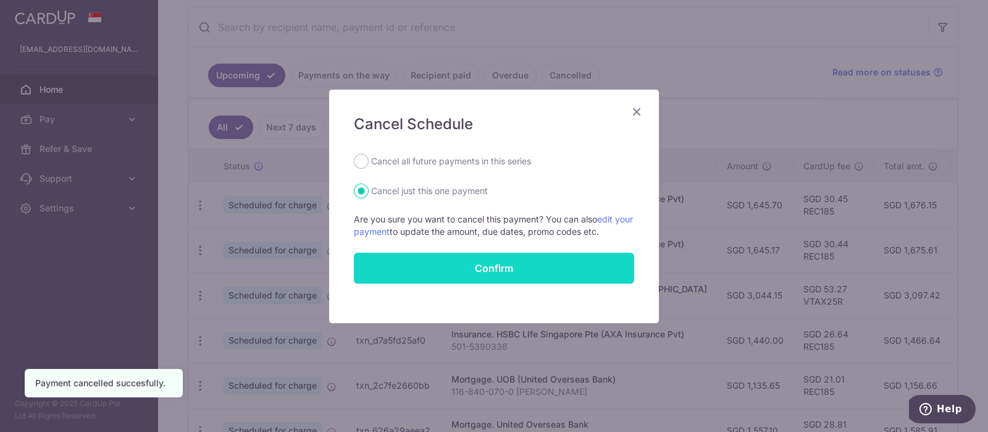
click at [492, 270] on button "Confirm" at bounding box center [494, 268] width 280 height 31
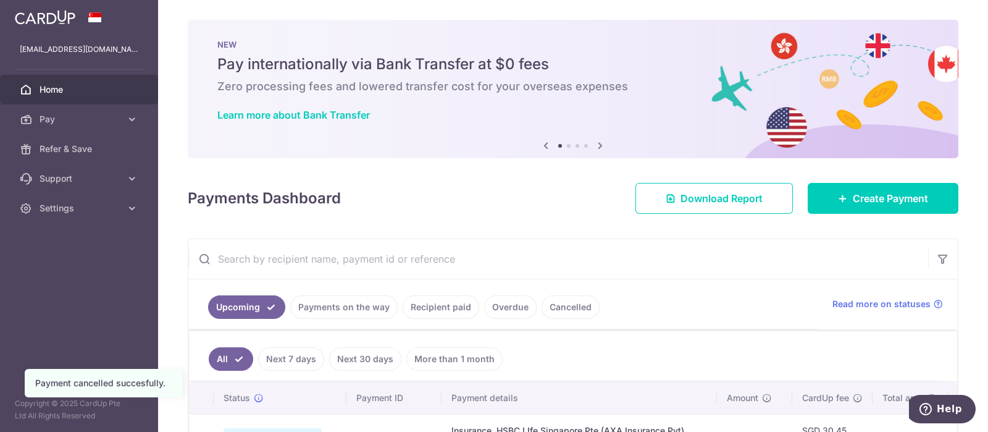
scroll to position [154, 0]
